Goal: Information Seeking & Learning: Understand process/instructions

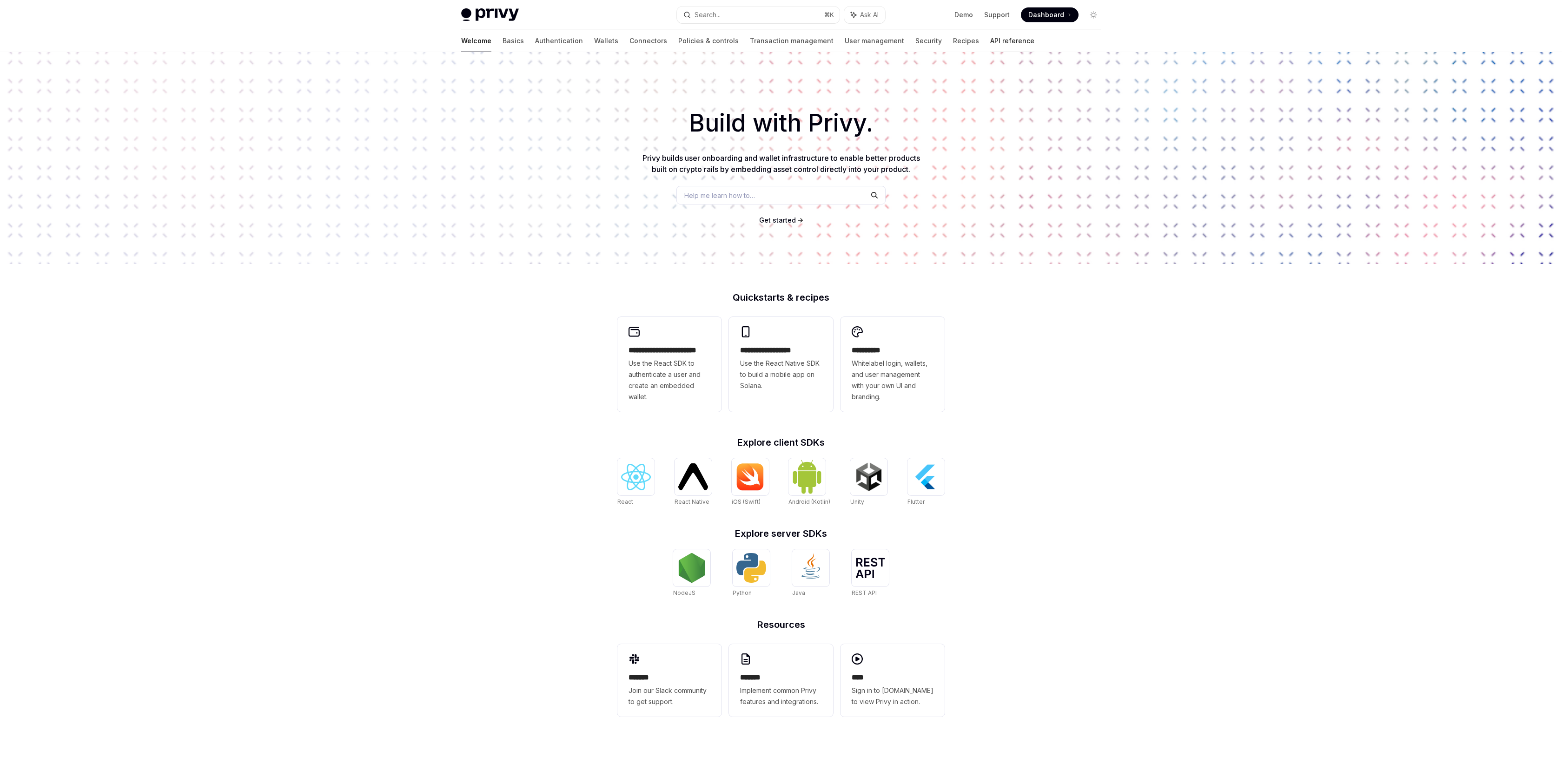
click at [990, 36] on link "API reference" at bounding box center [1012, 40] width 44 height 22
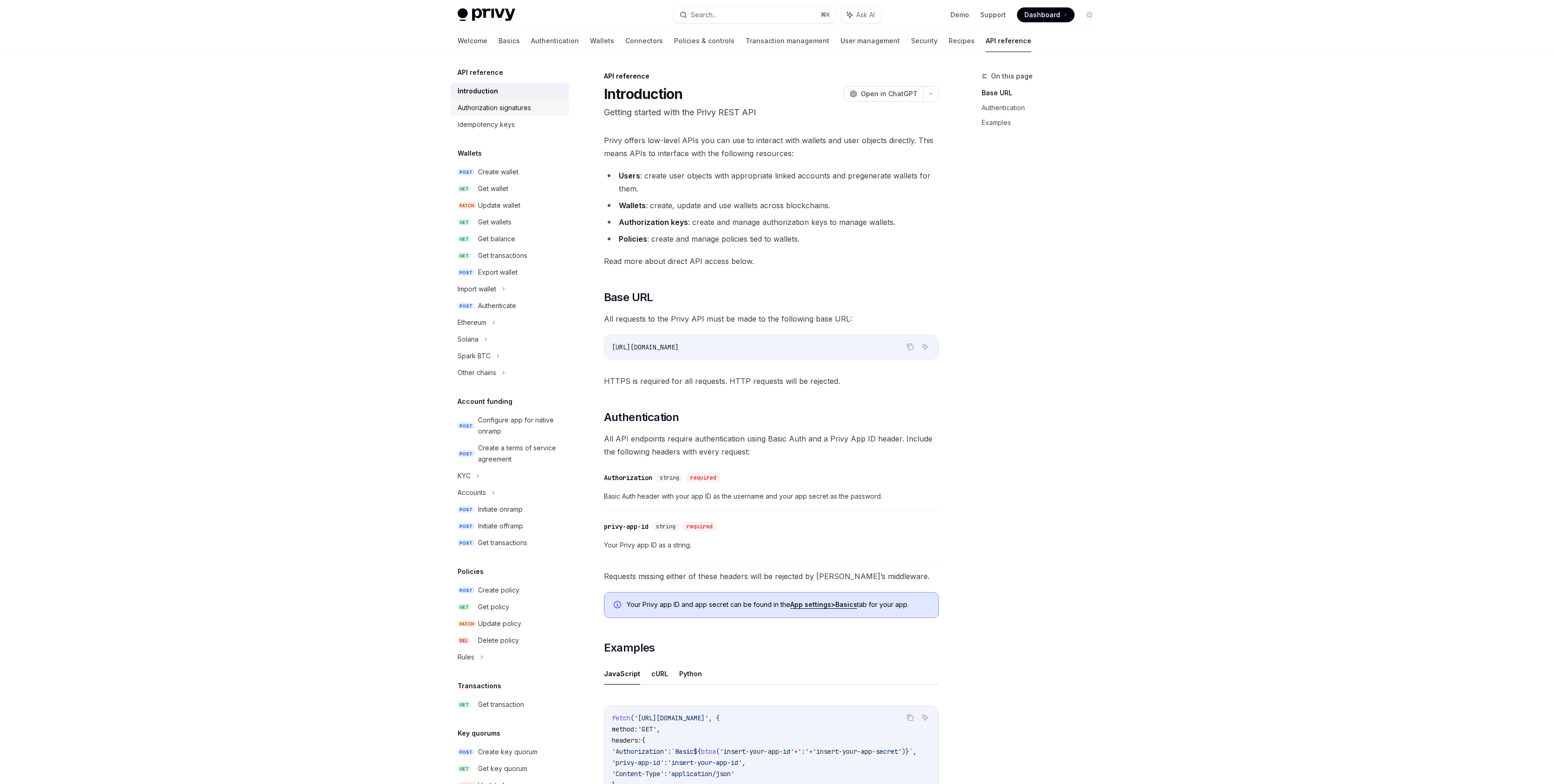
click at [492, 111] on div "Authorization signatures" at bounding box center [494, 107] width 73 height 11
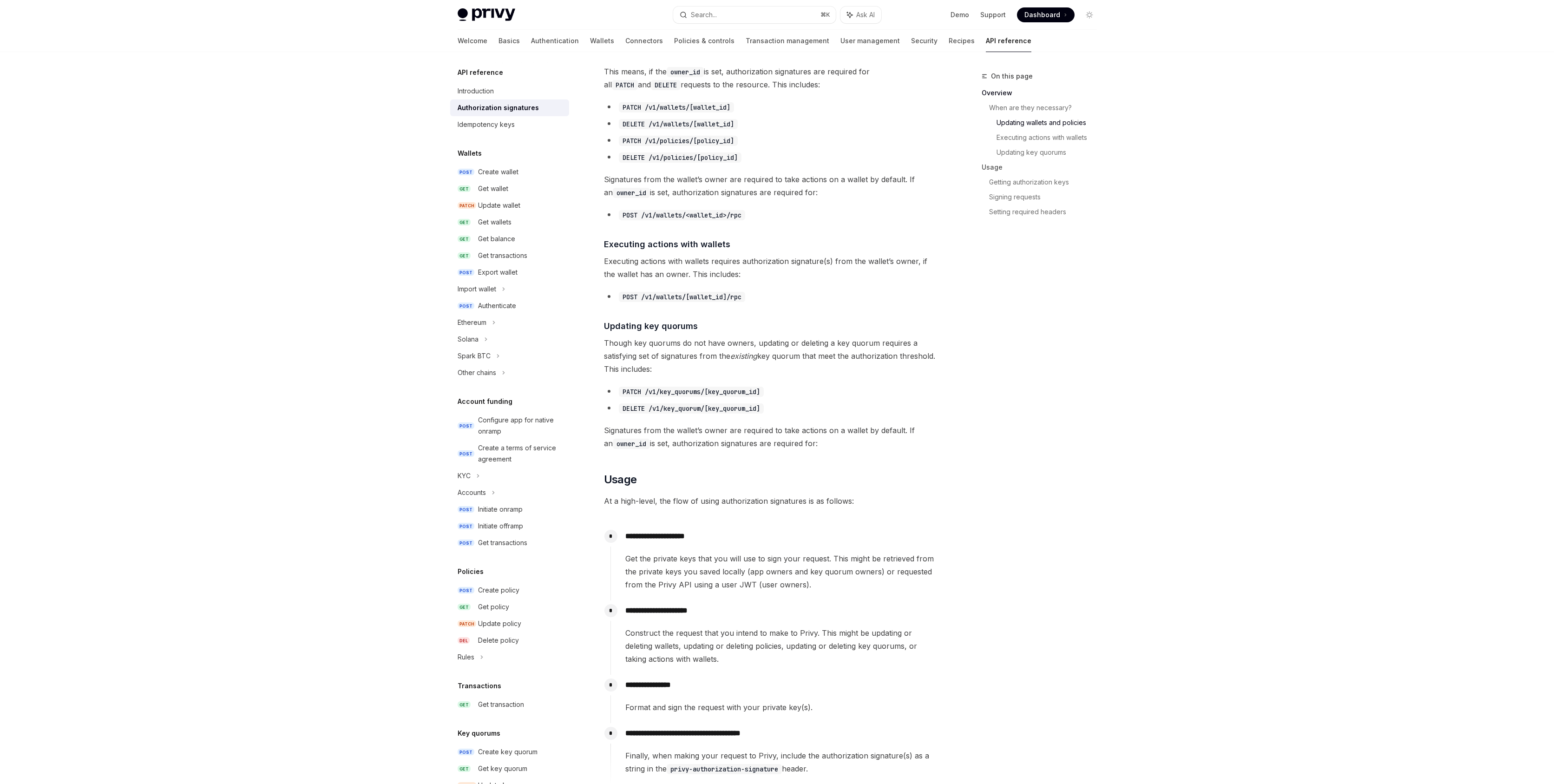
scroll to position [430, 0]
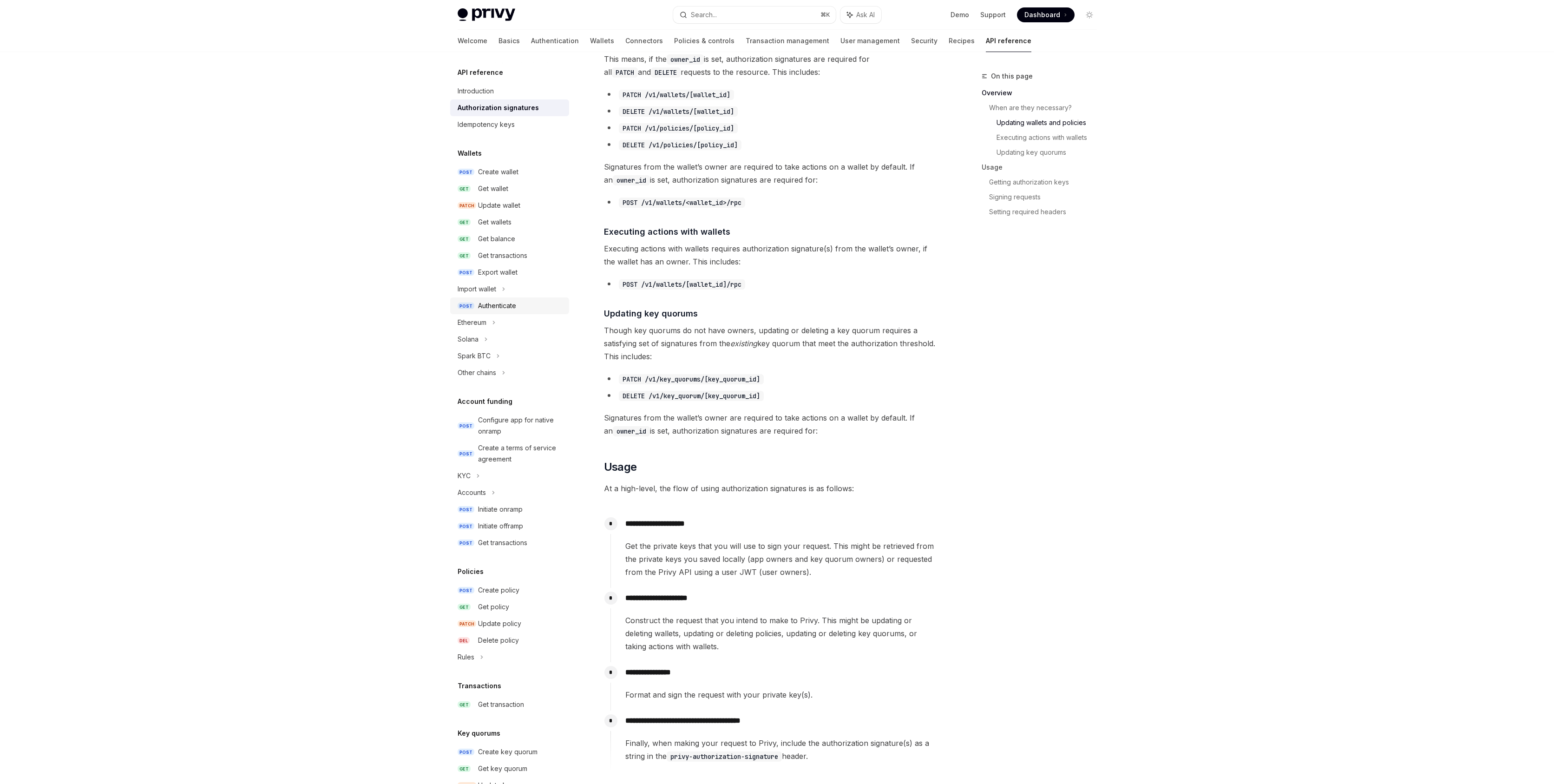
click at [516, 307] on div "Authenticate" at bounding box center [497, 305] width 38 height 11
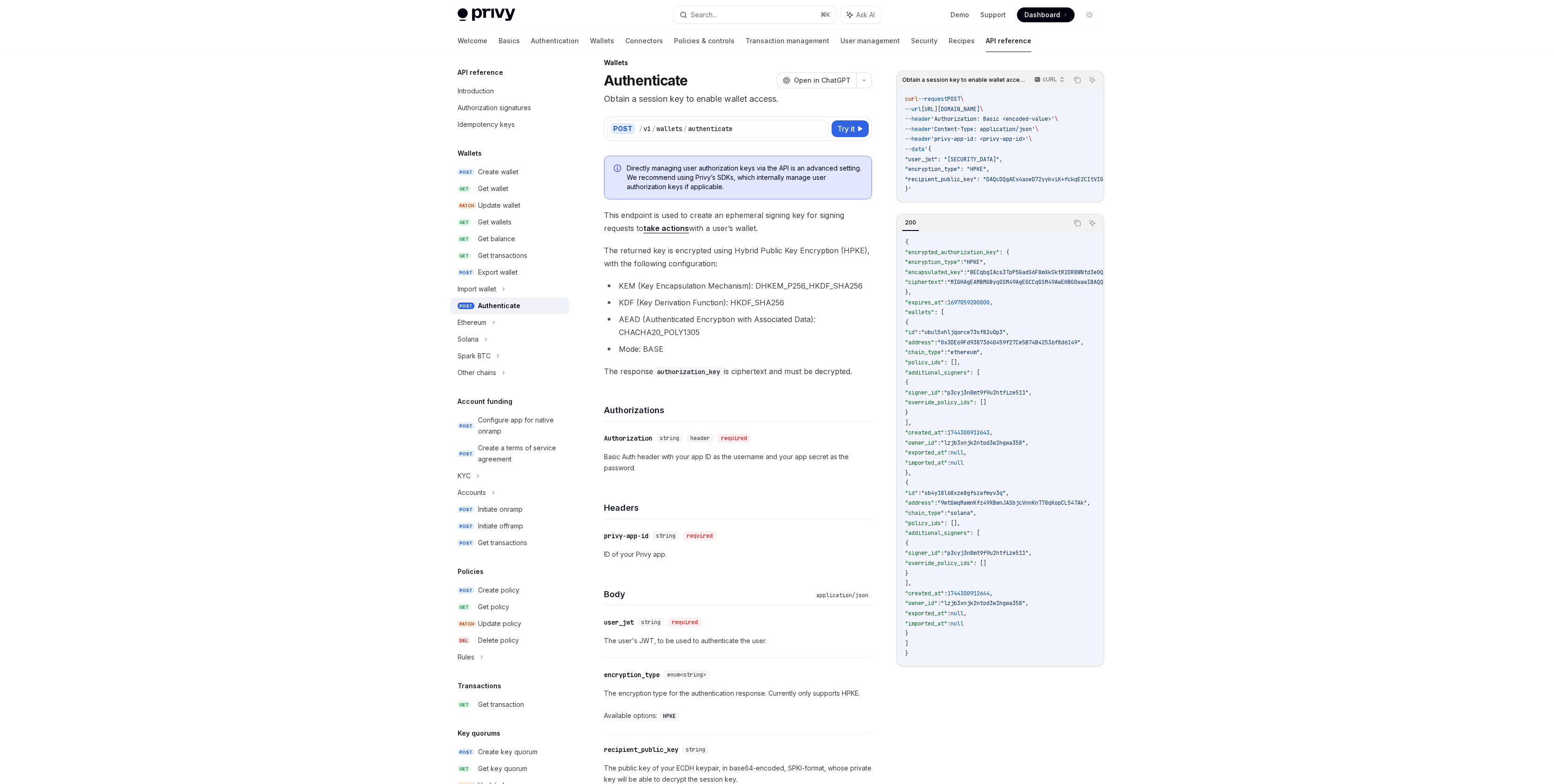
scroll to position [30, 0]
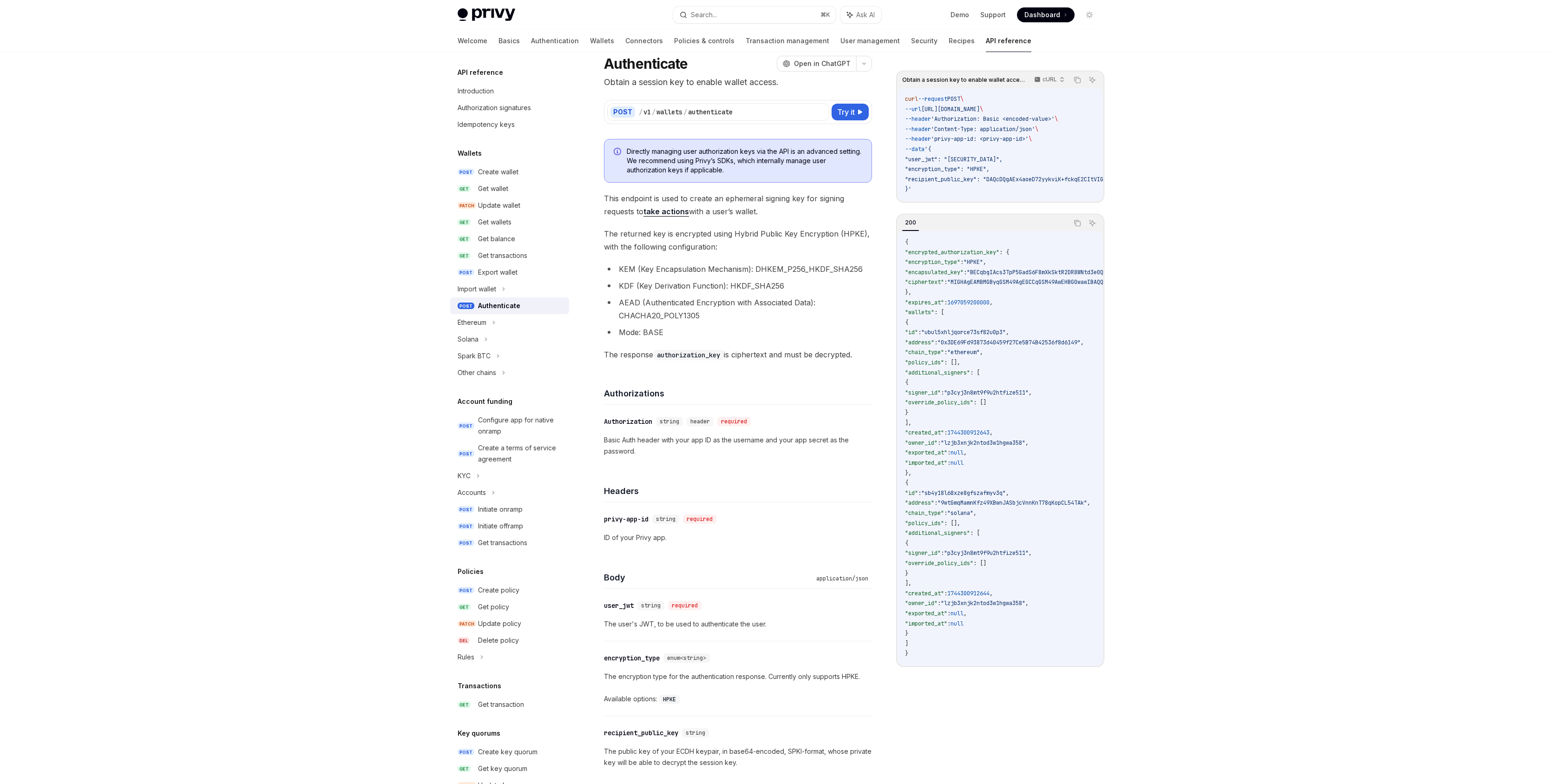
drag, startPoint x: 946, startPoint y: 200, endPoint x: 963, endPoint y: 201, distance: 17.0
click at [963, 201] on div "curl --request POST \ --url [URL][DOMAIN_NAME] \ --header 'Authorization: Basic…" at bounding box center [1000, 144] width 205 height 113
type textarea "*"
